Goal: Transaction & Acquisition: Purchase product/service

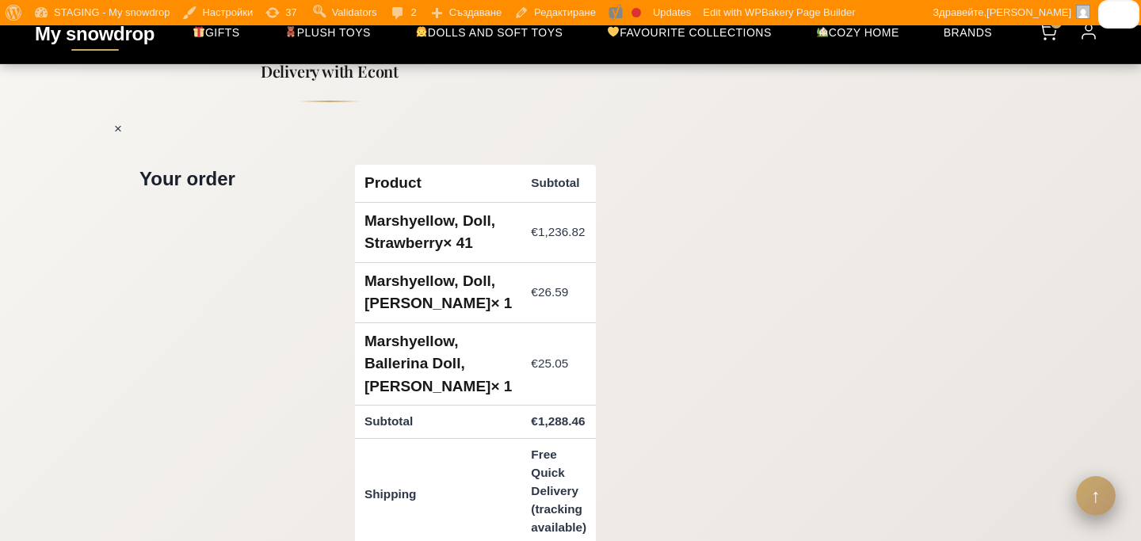
scroll to position [611, 0]
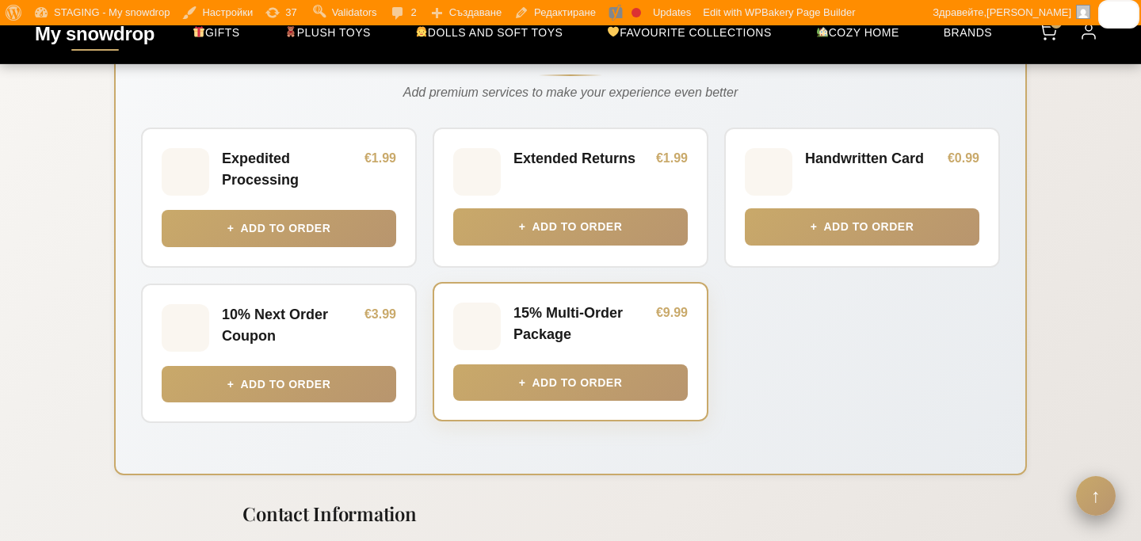
scroll to position [569, 0]
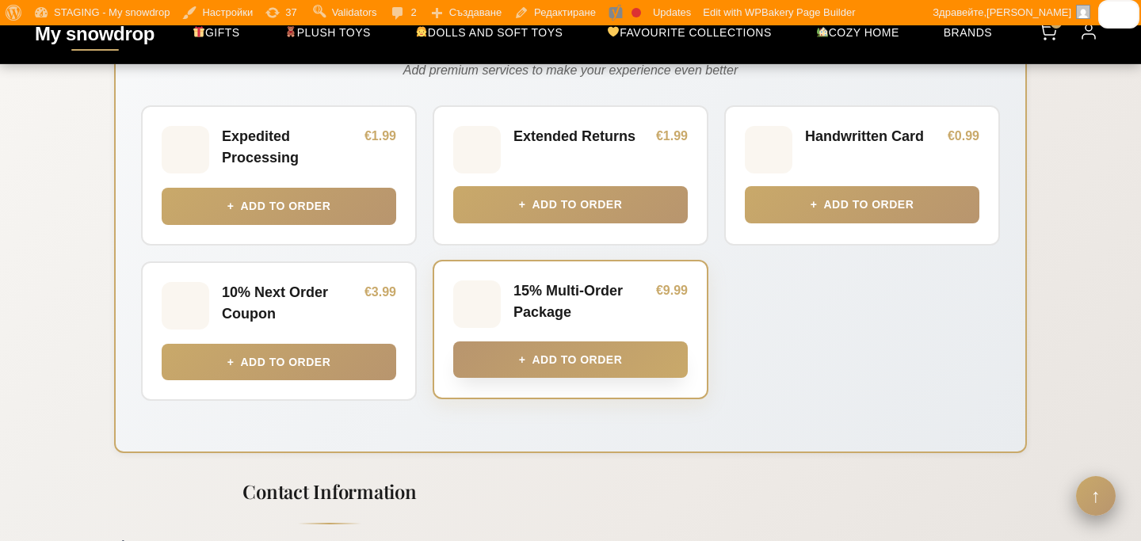
click at [622, 374] on button "+ Add to Order" at bounding box center [570, 359] width 234 height 36
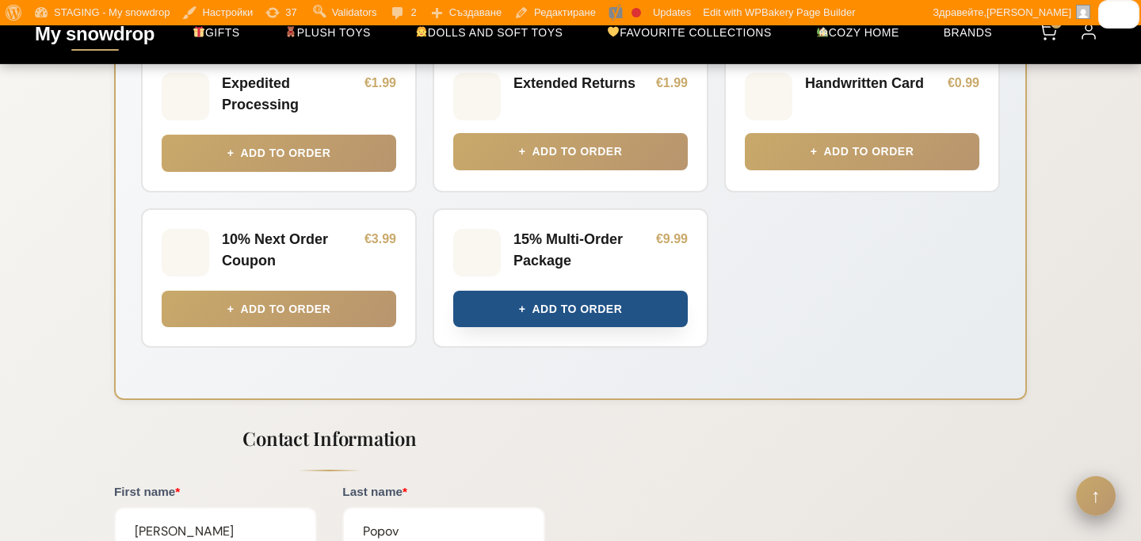
scroll to position [624, 0]
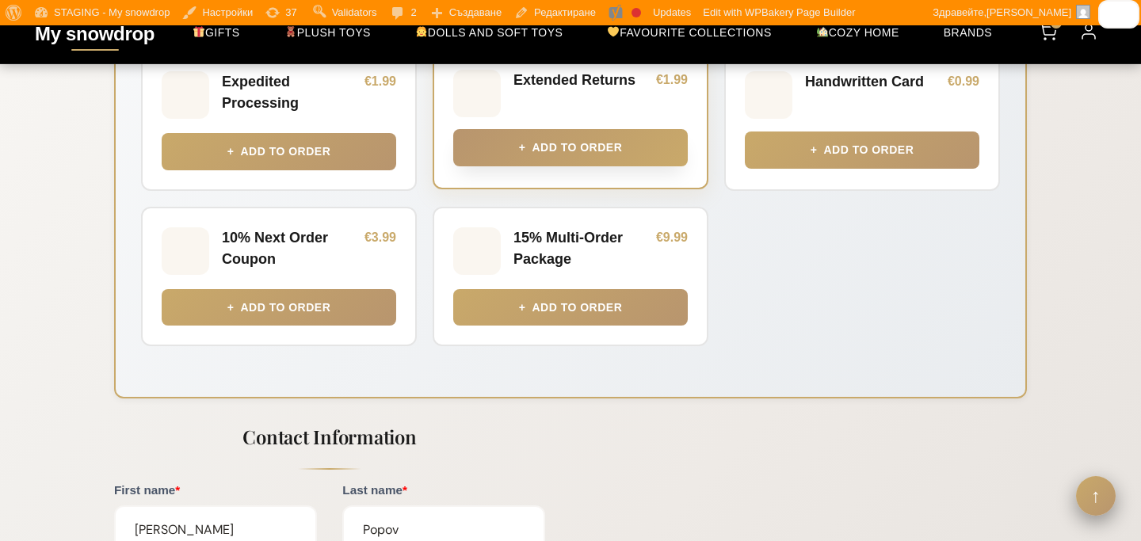
click at [668, 150] on button "+ Add to Order" at bounding box center [570, 147] width 234 height 36
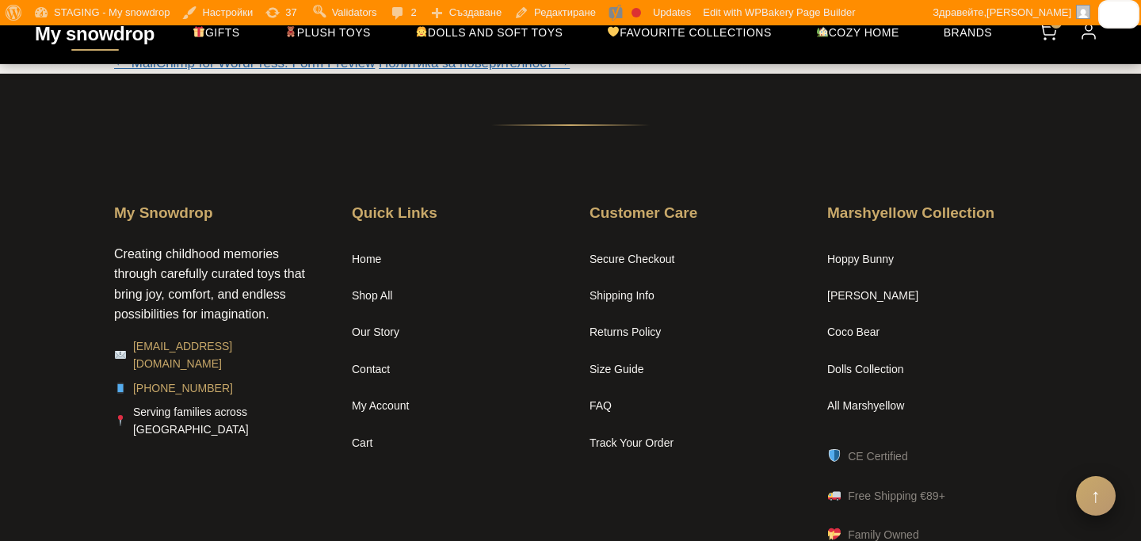
scroll to position [2351, 0]
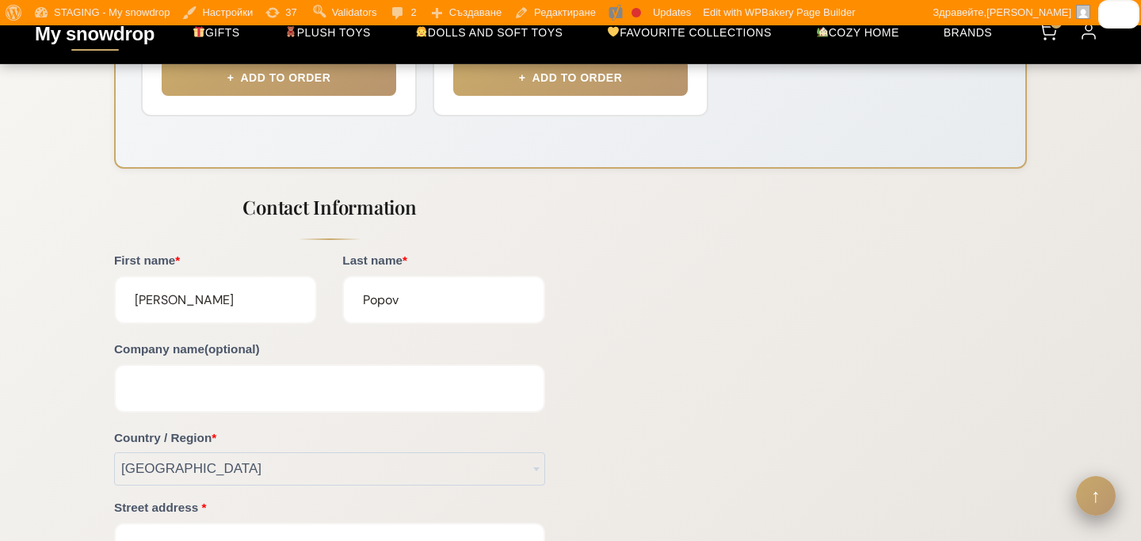
scroll to position [815, 0]
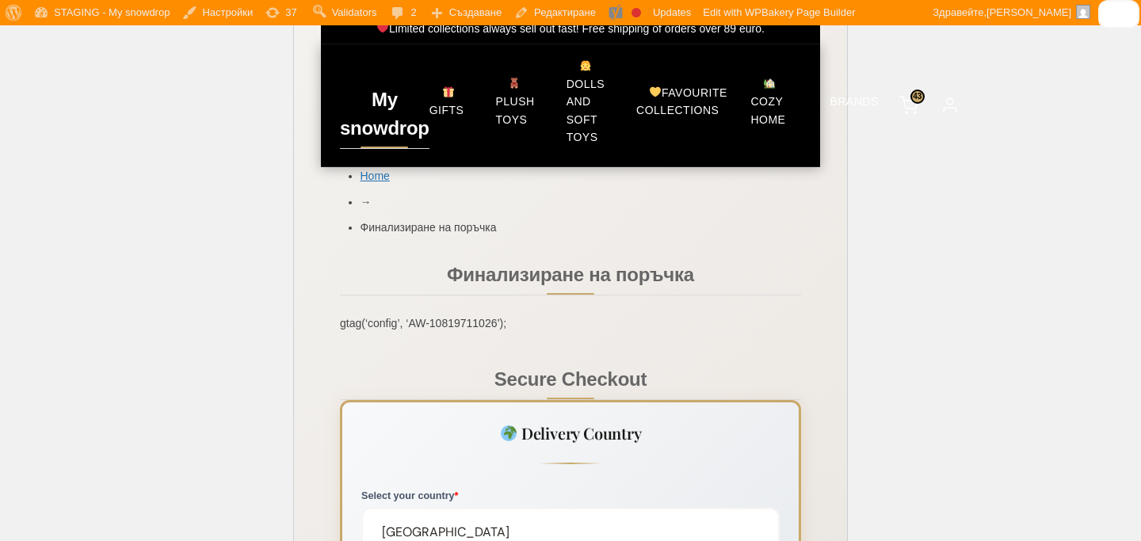
scroll to position [253, 0]
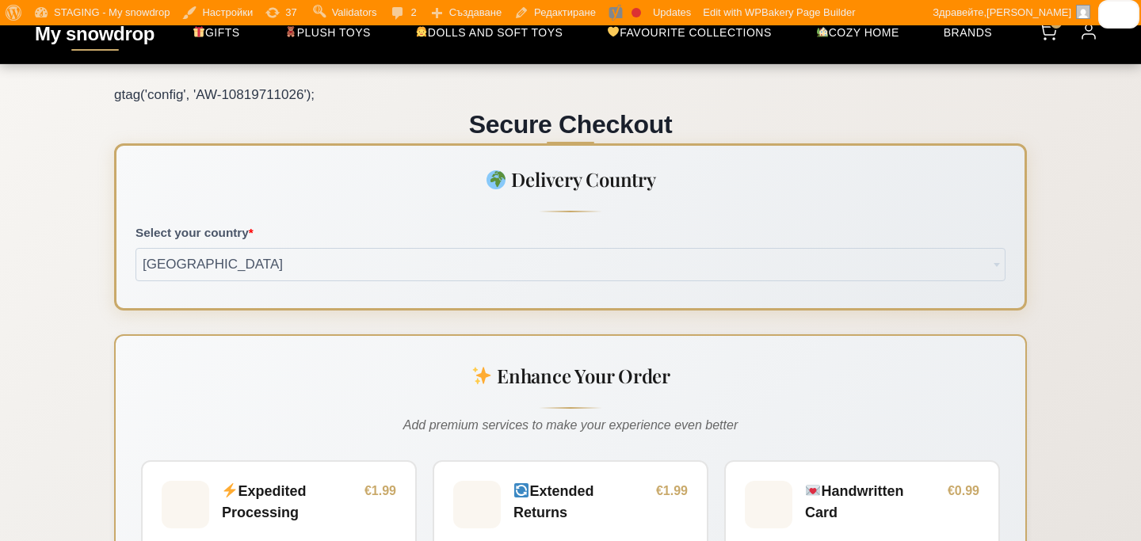
scroll to position [213, 0]
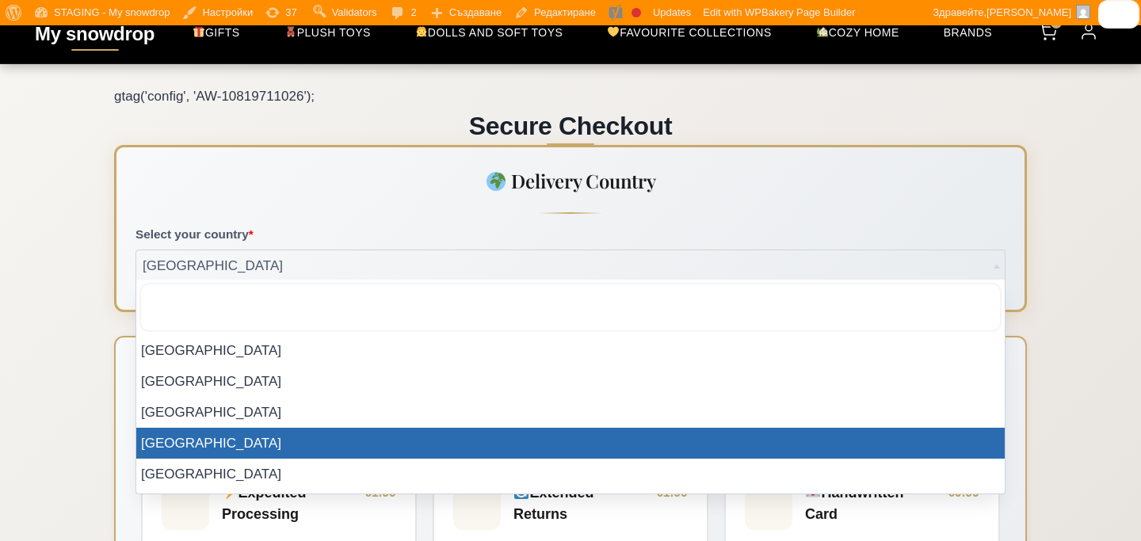
click at [750, 264] on span "[GEOGRAPHIC_DATA]" at bounding box center [570, 266] width 868 height 32
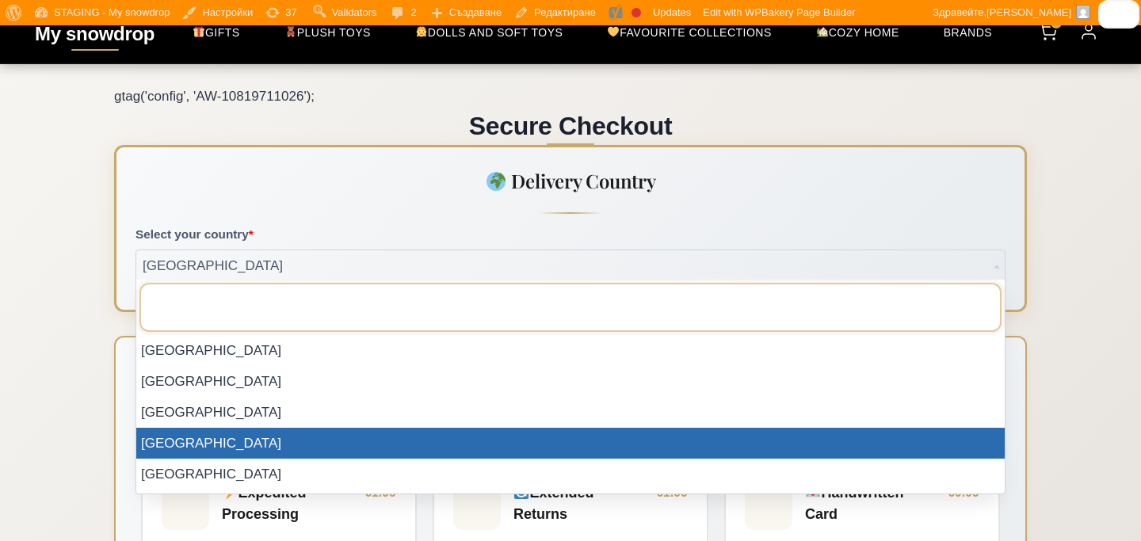
click at [740, 330] on input "text" at bounding box center [570, 307] width 862 height 49
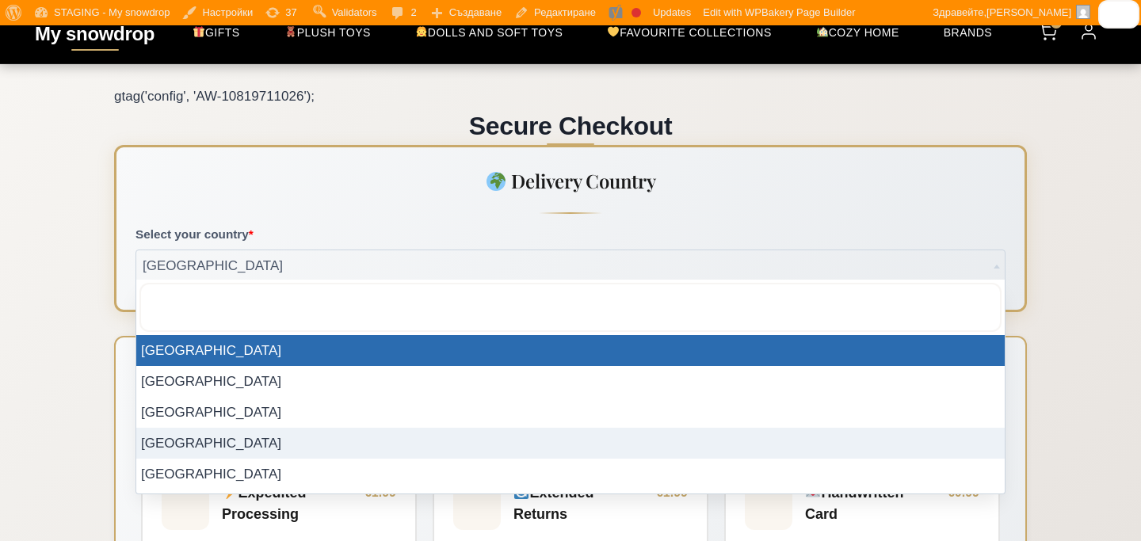
select select "AT"
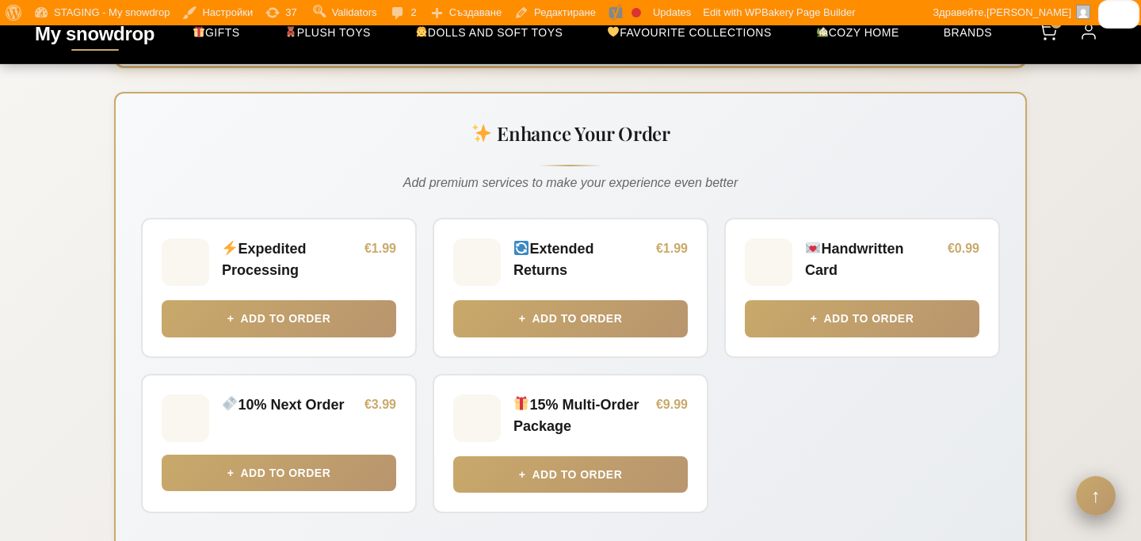
scroll to position [545, 0]
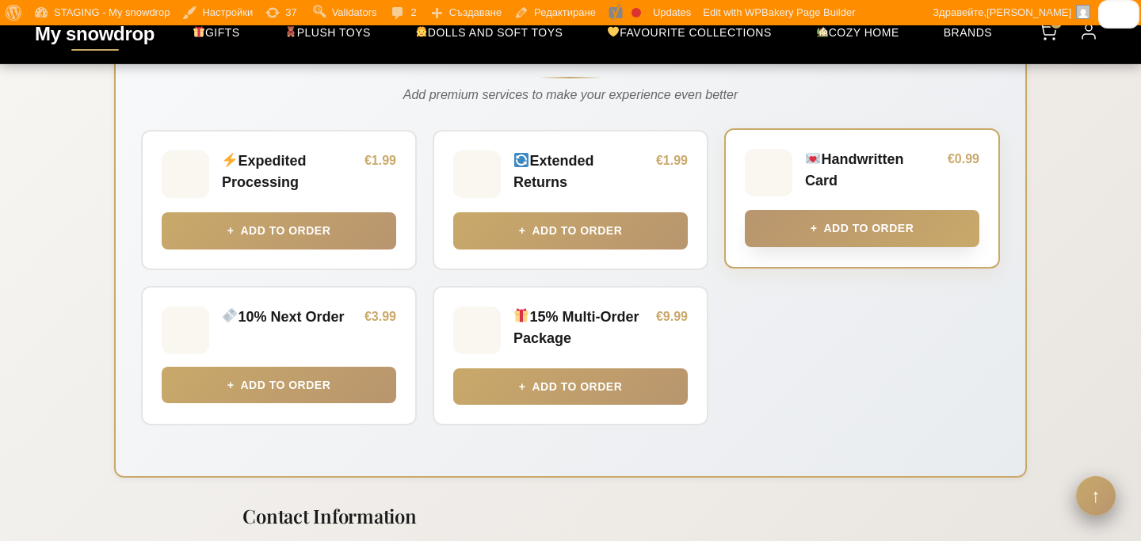
click at [795, 227] on button "+ Add to Order" at bounding box center [862, 228] width 234 height 36
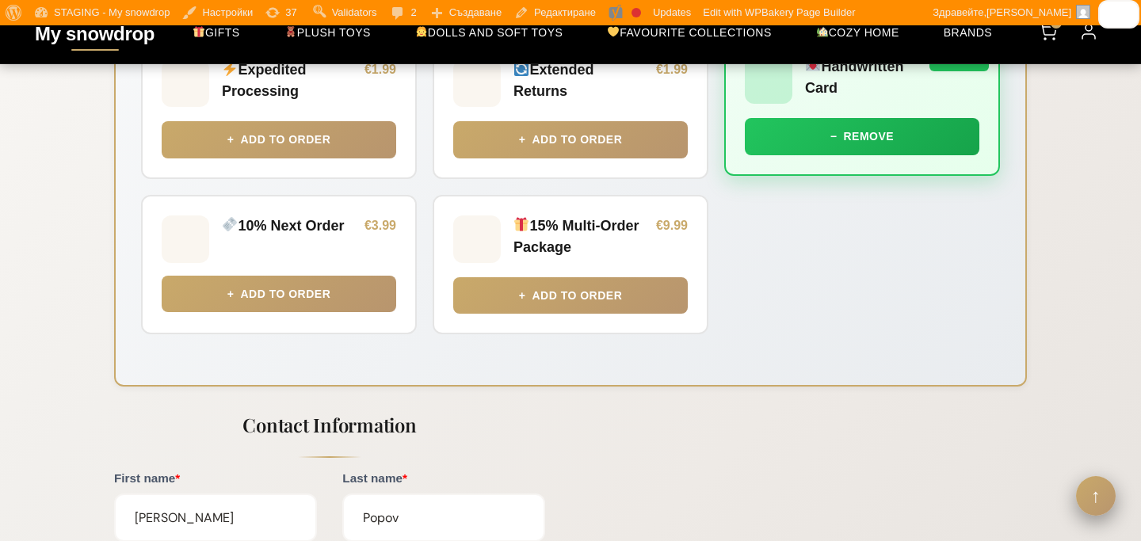
scroll to position [973, 0]
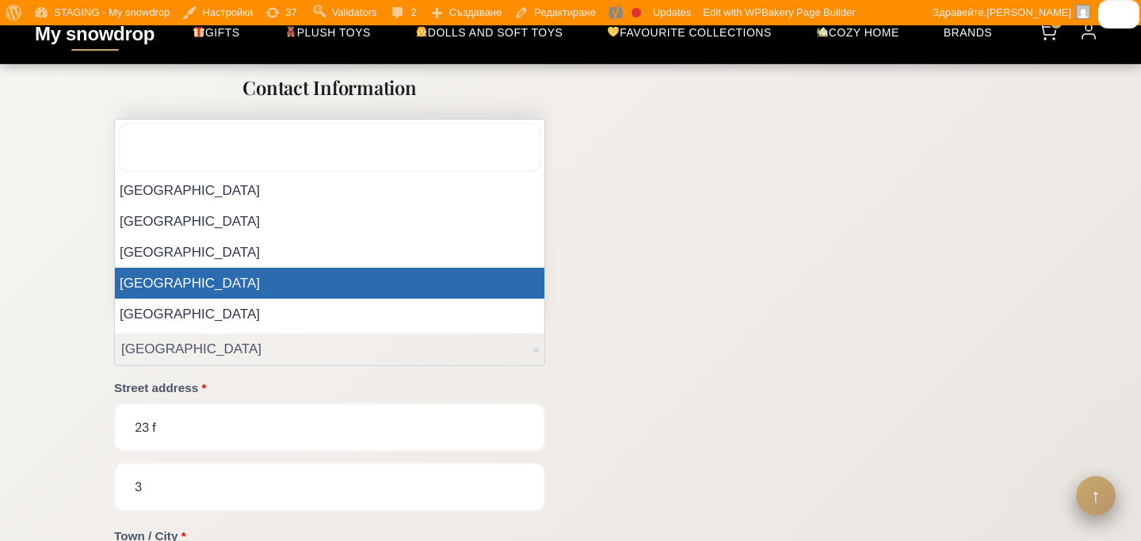
click at [516, 362] on span "[GEOGRAPHIC_DATA]" at bounding box center [329, 349] width 429 height 32
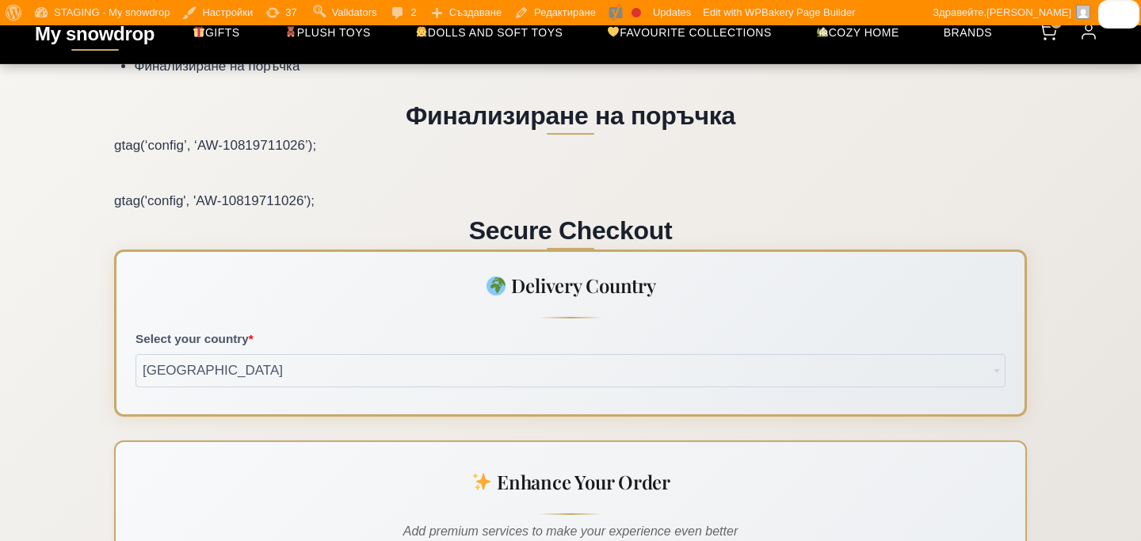
scroll to position [0, 0]
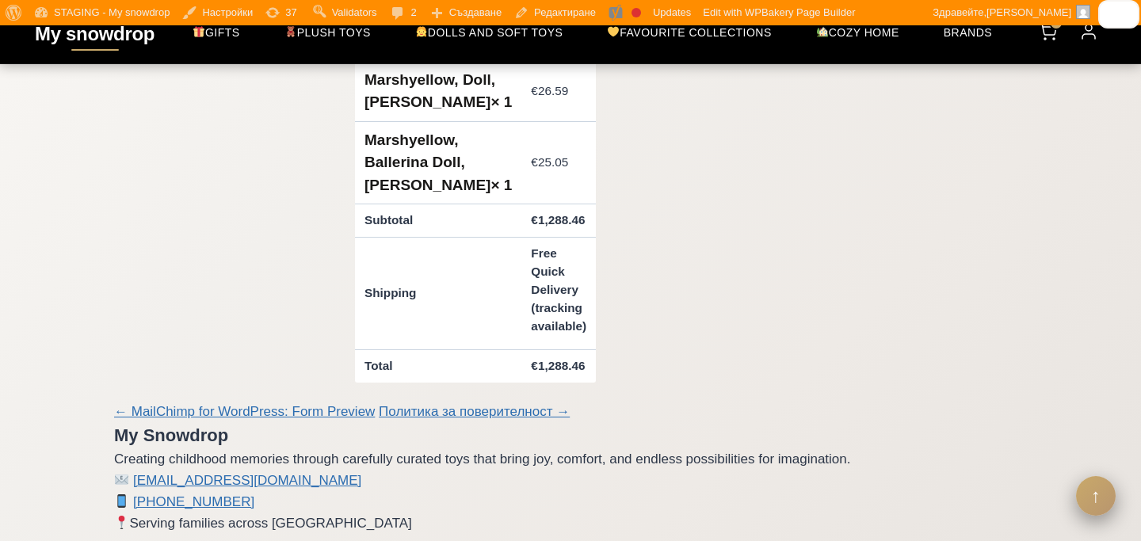
scroll to position [2174, 0]
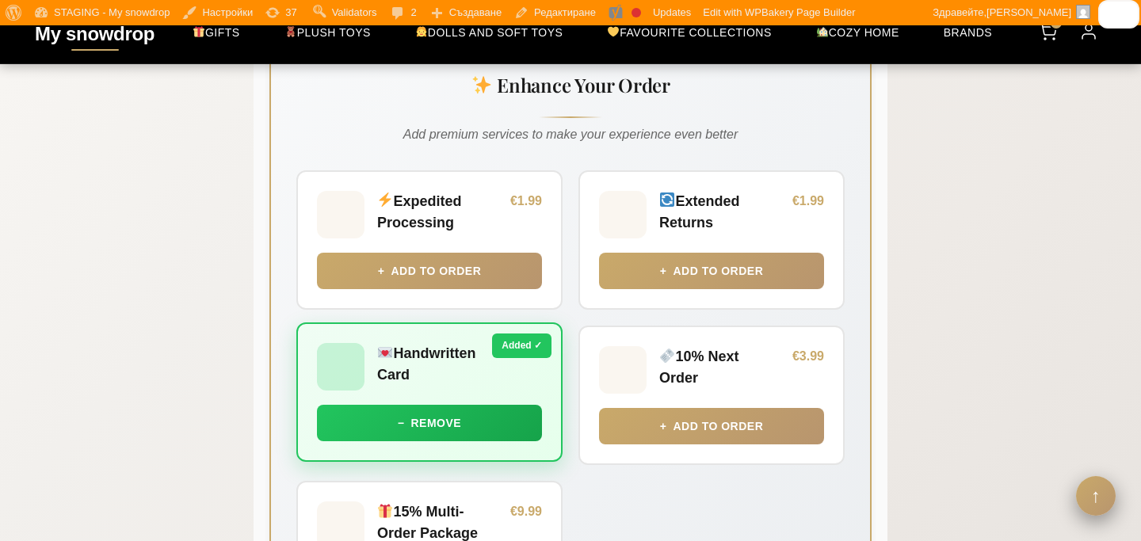
scroll to position [841, 0]
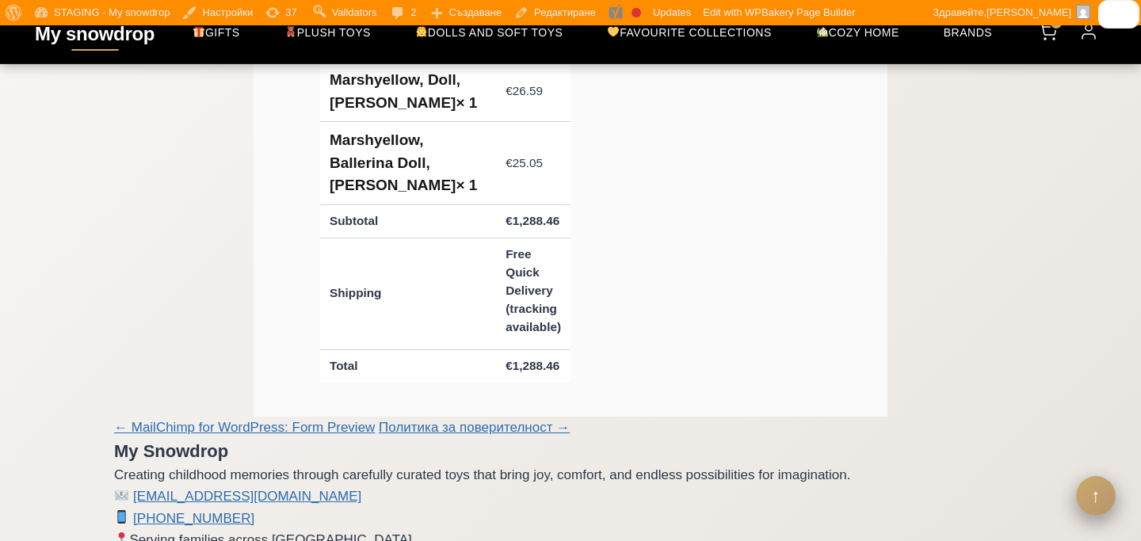
scroll to position [3139, 0]
